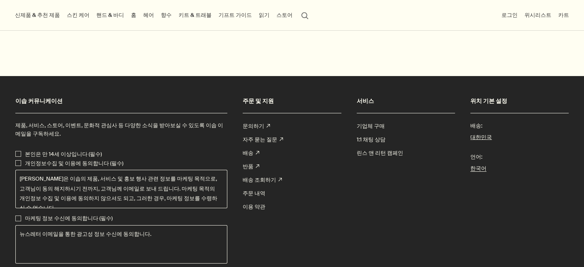
scroll to position [2789, 0]
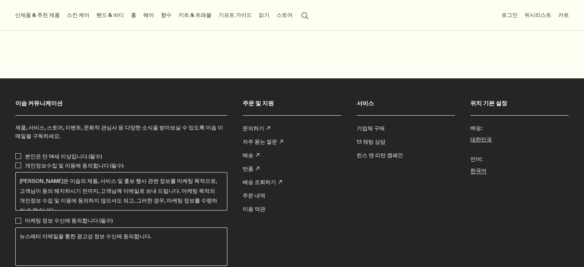
click at [257, 18] on link "읽기" at bounding box center [264, 15] width 14 height 10
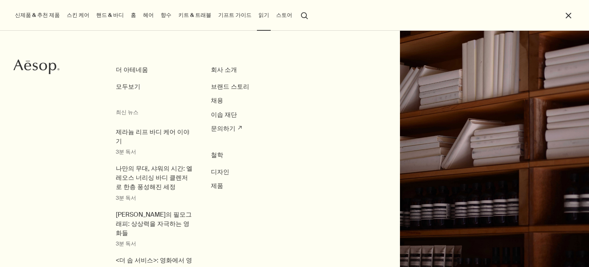
scroll to position [2799, 0]
click at [131, 86] on span "모두보기" at bounding box center [128, 86] width 25 height 8
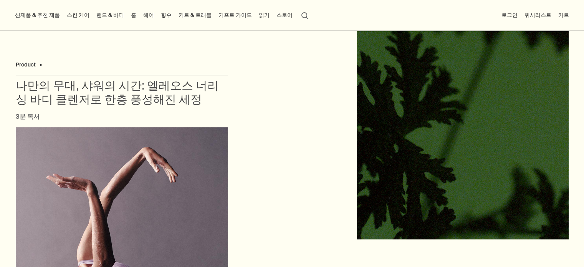
scroll to position [408, 0]
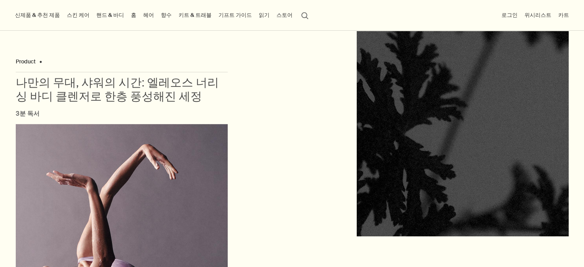
click at [408, 117] on img at bounding box center [462, 47] width 212 height 376
